Goal: Task Accomplishment & Management: Manage account settings

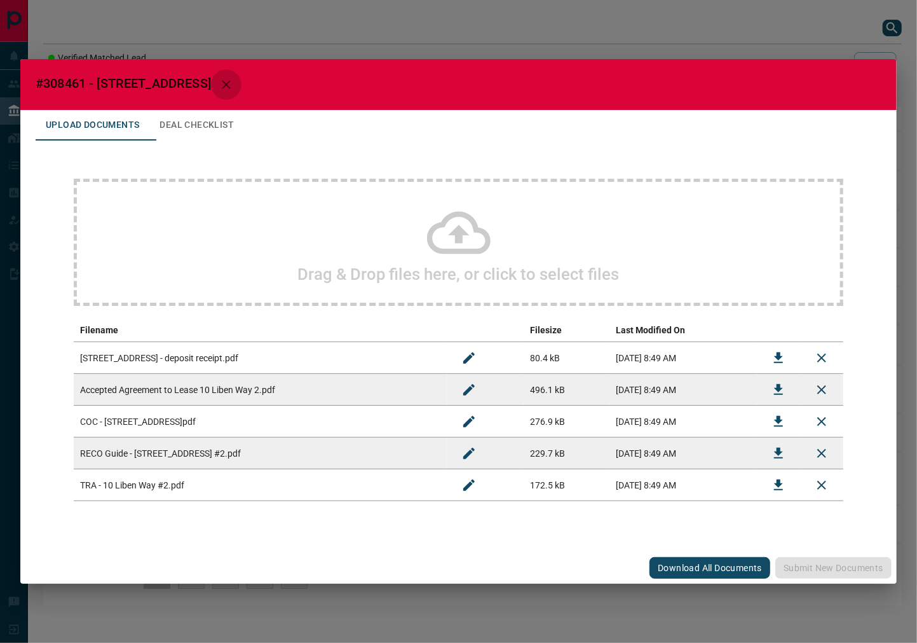
click at [211, 84] on button "button" at bounding box center [226, 84] width 31 height 31
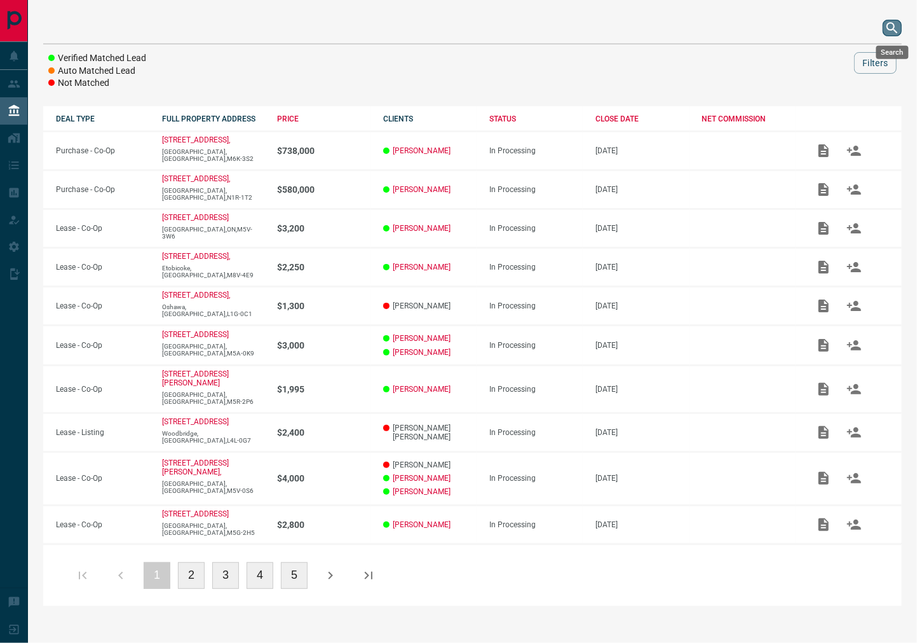
click at [888, 34] on icon "search button" at bounding box center [892, 27] width 15 height 15
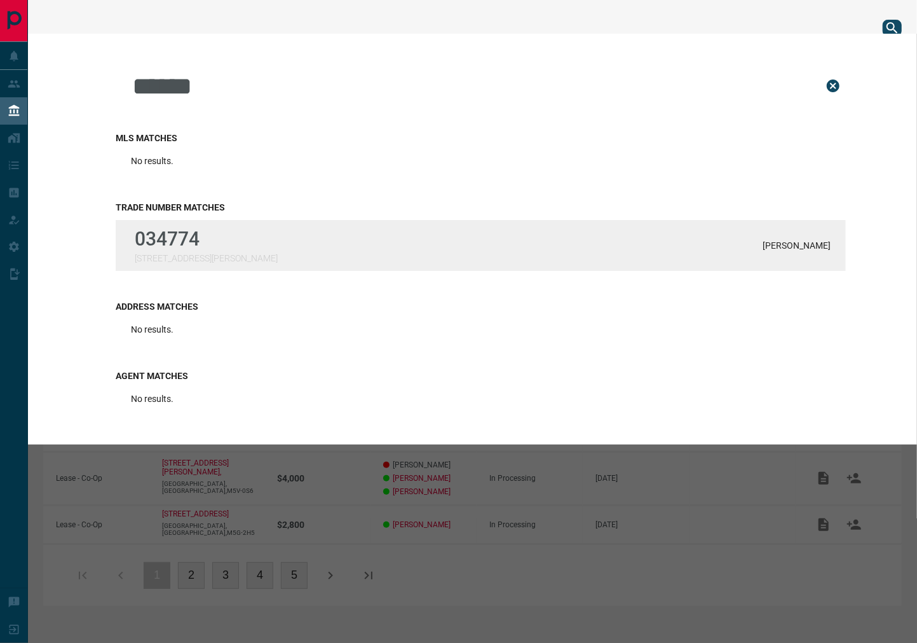
type input "******"
click at [261, 224] on div "034774 [STREET_ADDRESS][GEOGRAPHIC_DATA][PERSON_NAME]" at bounding box center [481, 245] width 730 height 51
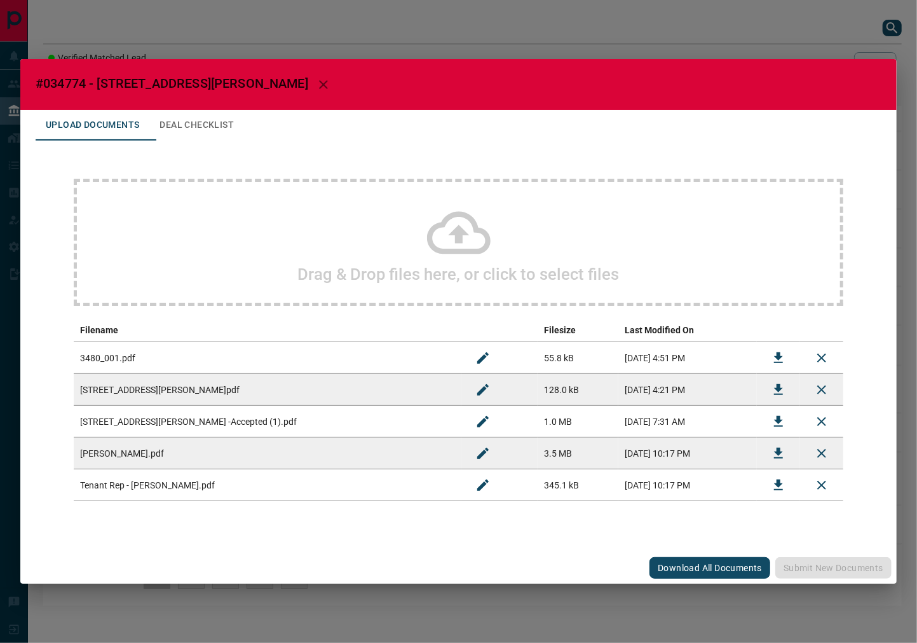
click at [218, 130] on button "Deal Checklist" at bounding box center [196, 125] width 95 height 31
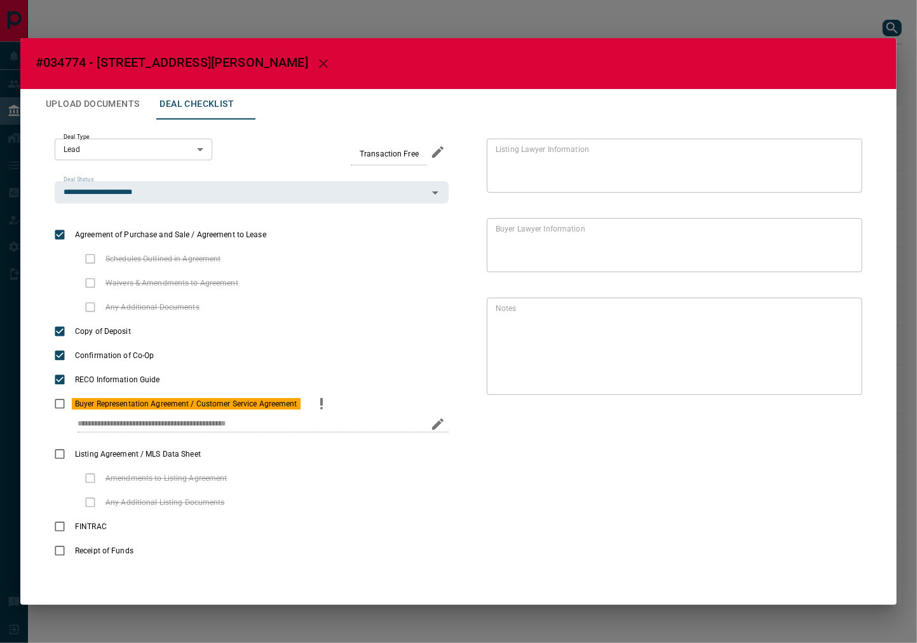
click at [322, 408] on circle "priority" at bounding box center [321, 408] width 3 height 3
click at [847, 390] on icon "Edit" at bounding box center [842, 387] width 15 height 15
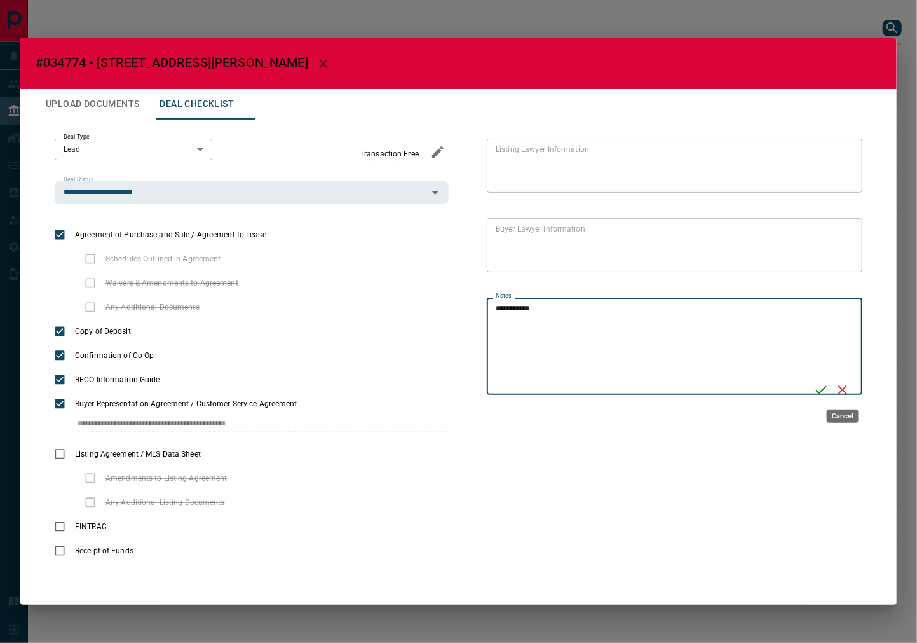
type textarea "**********"
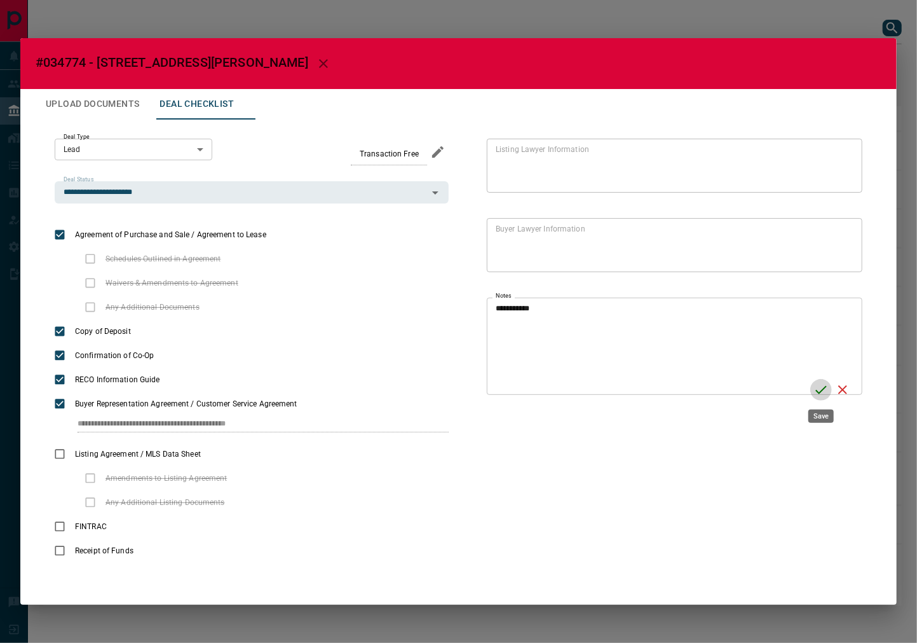
click at [818, 390] on icon "Save" at bounding box center [821, 389] width 15 height 15
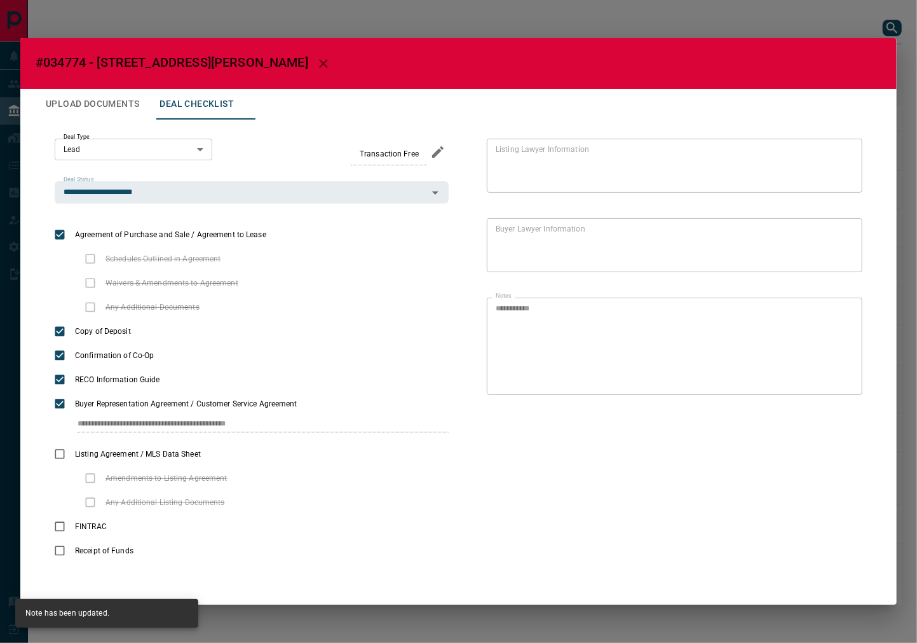
click at [93, 110] on button "Upload Documents" at bounding box center [93, 104] width 114 height 31
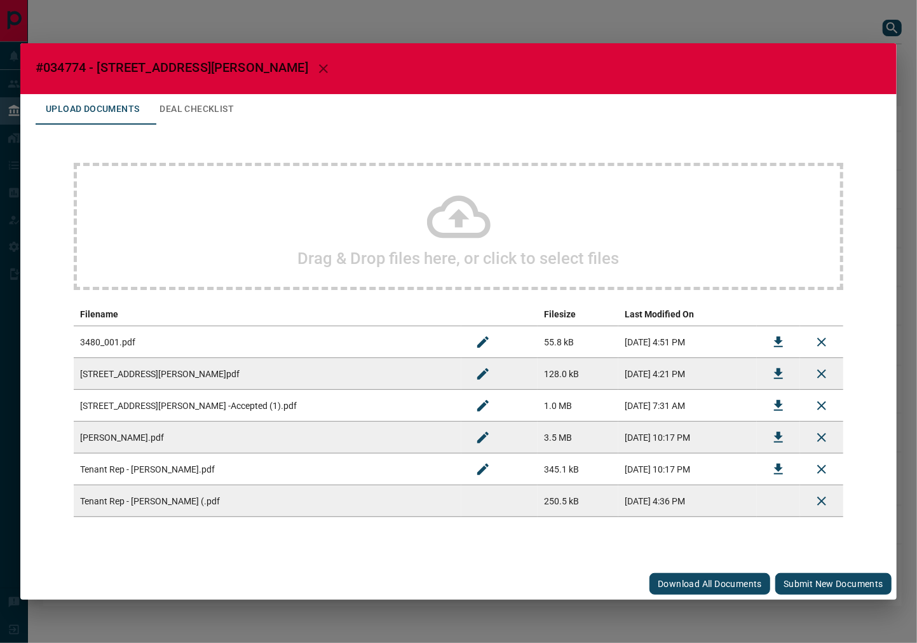
drag, startPoint x: 854, startPoint y: 579, endPoint x: 828, endPoint y: 564, distance: 29.7
click at [854, 579] on button "Submit new documents" at bounding box center [834, 584] width 116 height 22
